Goal: Register for event/course

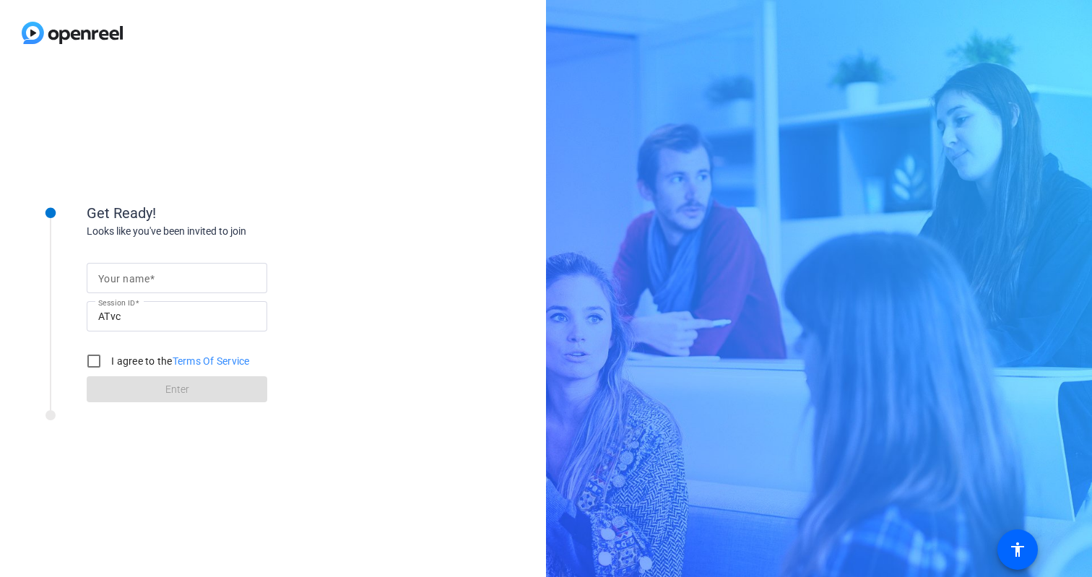
click at [126, 281] on mat-label "Your name" at bounding box center [123, 279] width 51 height 12
click at [126, 281] on input "Your name" at bounding box center [176, 277] width 157 height 17
type input "[PERSON_NAME]"
drag, startPoint x: 99, startPoint y: 363, endPoint x: 118, endPoint y: 374, distance: 22.3
click at [99, 363] on input "I agree to the Terms Of Service" at bounding box center [93, 361] width 29 height 29
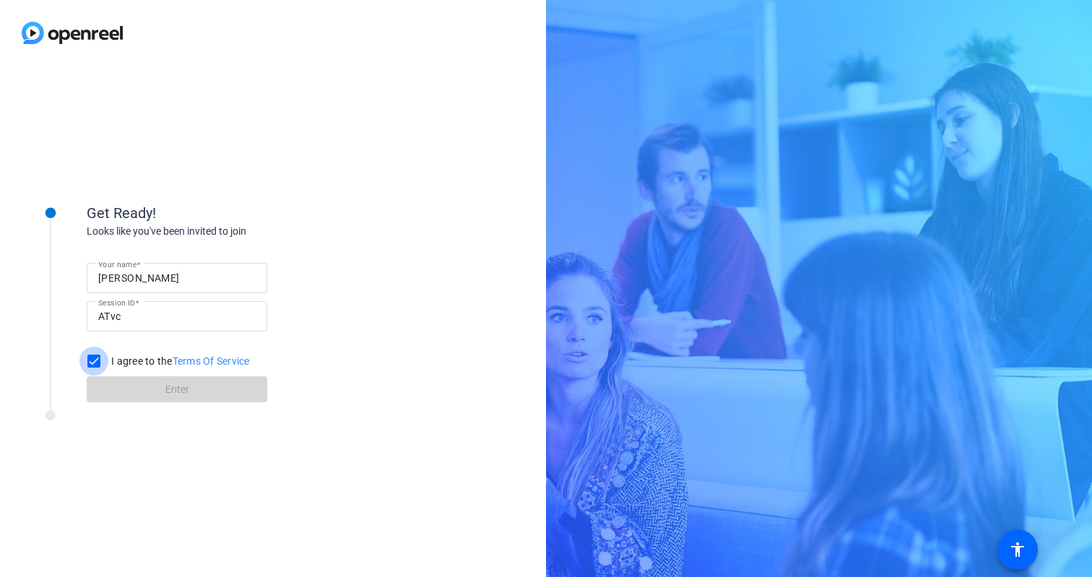
checkbox input "true"
click at [159, 390] on span at bounding box center [177, 389] width 181 height 35
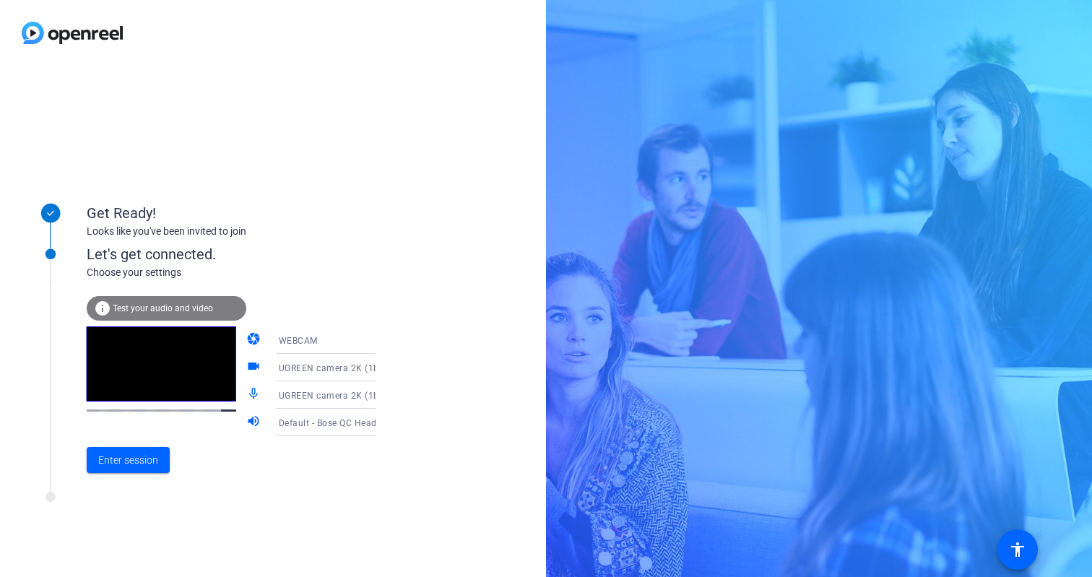
click at [344, 422] on span "Default - Bose QC Headphones (Bluetooth)" at bounding box center [368, 423] width 179 height 12
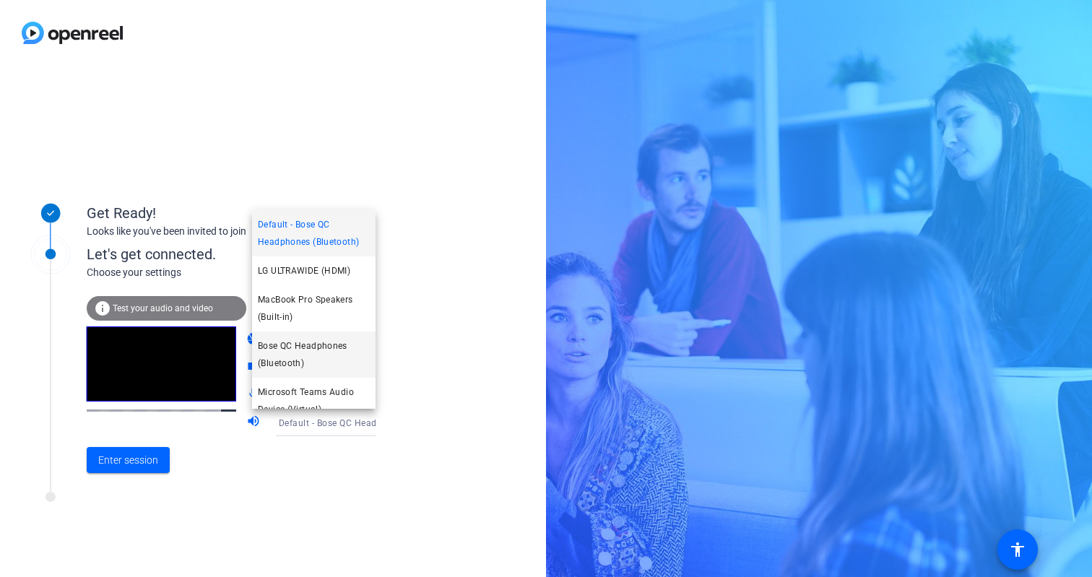
scroll to position [44, 0]
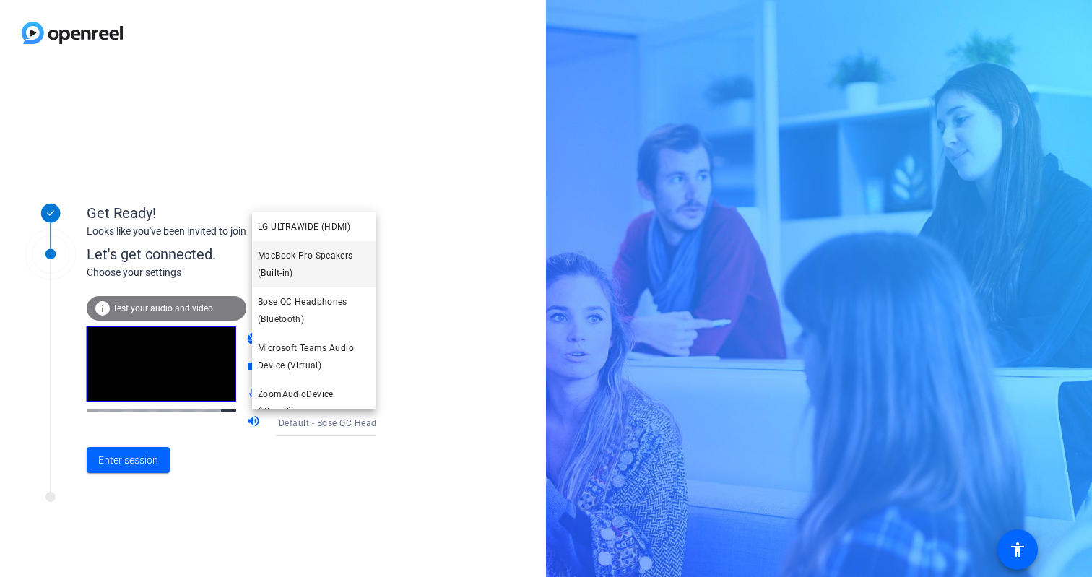
click at [297, 266] on span "MacBook Pro Speakers (Built-in)" at bounding box center [314, 264] width 112 height 35
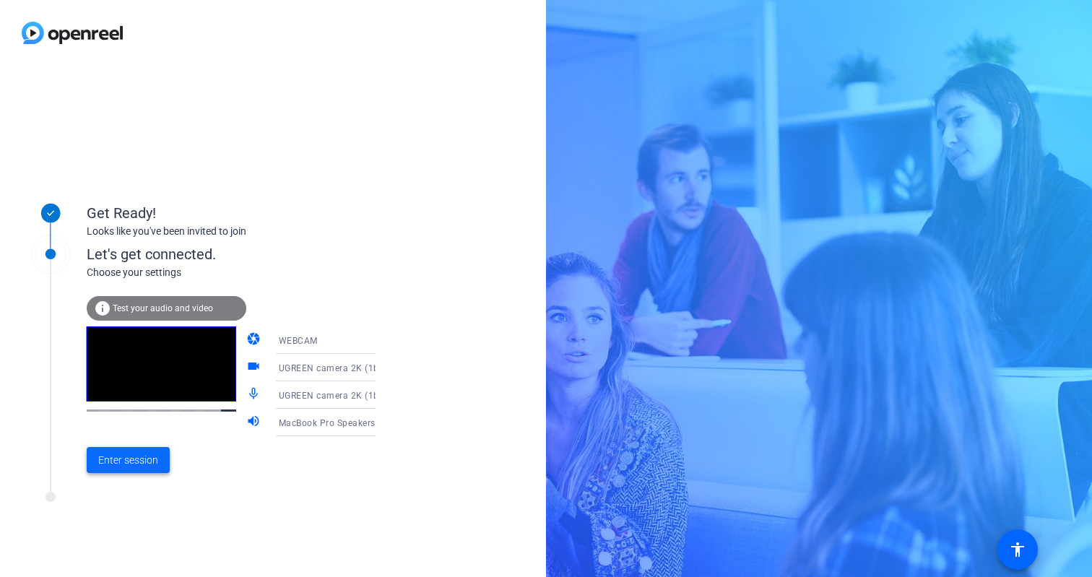
click at [134, 457] on span "Enter session" at bounding box center [128, 460] width 60 height 15
